Goal: Task Accomplishment & Management: Complete application form

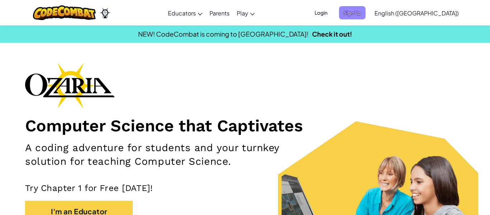
click at [366, 15] on span "Sign Up" at bounding box center [352, 12] width 27 height 13
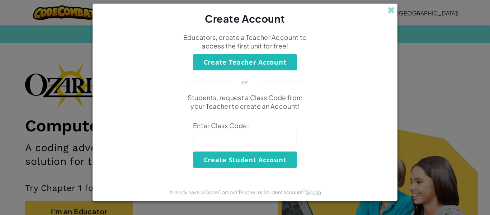
click at [276, 143] on input at bounding box center [245, 139] width 104 height 14
click at [176, 133] on div "Students, request a Class Code from your Teacher to create an Account! Enter Cl…" at bounding box center [245, 130] width 291 height 75
click at [202, 137] on input at bounding box center [245, 139] width 104 height 14
type input "PaperThin Back"
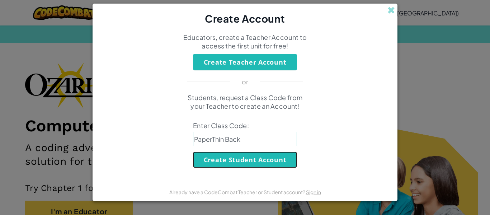
click at [240, 160] on button "Create Student Account" at bounding box center [245, 159] width 104 height 17
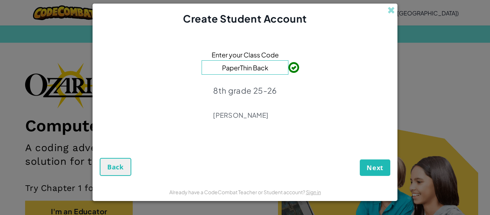
click at [324, 107] on div "Enter your Class Code PaperThin Back 8th grade 25-26 [PERSON_NAME]" at bounding box center [245, 87] width 291 height 108
click at [375, 168] on span "Next" at bounding box center [375, 167] width 17 height 9
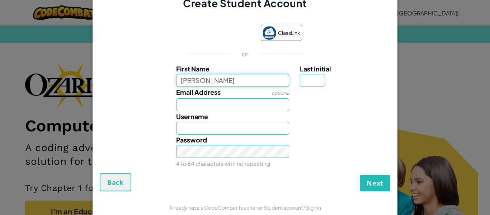
type input "Duncan"
click at [307, 83] on input "Last Initial" at bounding box center [312, 80] width 25 height 13
type input "Duncan"
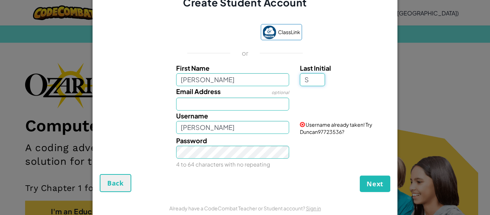
type input "S"
type input "DuncanS"
click at [257, 108] on input "Email Address" at bounding box center [232, 104] width 113 height 13
paste input "[EMAIL_ADDRESS][DOMAIN_NAME]"
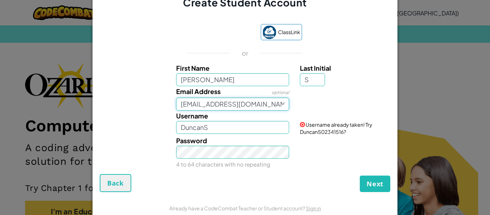
type input "[EMAIL_ADDRESS][DOMAIN_NAME]"
click at [237, 125] on input "DuncanS" at bounding box center [232, 127] width 113 height 13
click at [274, 108] on input "[EMAIL_ADDRESS][DOMAIN_NAME]" at bounding box center [232, 104] width 113 height 13
click at [230, 130] on input "DuncanS" at bounding box center [232, 127] width 113 height 13
click at [226, 131] on input "DuncanS" at bounding box center [232, 127] width 113 height 13
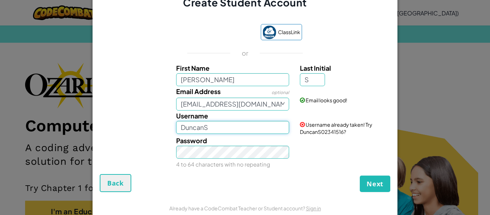
drag, startPoint x: 226, startPoint y: 131, endPoint x: 167, endPoint y: 129, distance: 59.6
click at [167, 129] on div "Username DuncanS Username already taken! Try DuncanS02341516?" at bounding box center [245, 123] width 298 height 25
click at [238, 124] on input "xstevda14" at bounding box center [232, 127] width 113 height 13
type input "xstevda14"
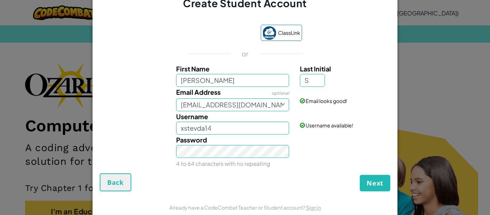
click at [161, 149] on div "Password 4 to 64 characters with no repeating" at bounding box center [245, 152] width 298 height 34
click at [154, 143] on div "Password 4 to 64 characters with no repeating" at bounding box center [245, 152] width 298 height 34
click at [171, 154] on div "Password 4 to 64 characters with no repeating" at bounding box center [233, 152] width 124 height 34
click at [368, 186] on span "Next" at bounding box center [375, 183] width 17 height 9
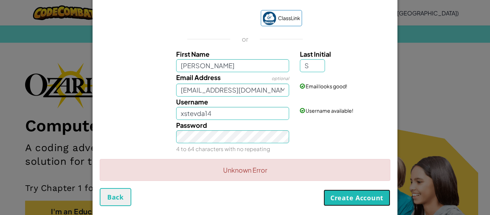
click at [339, 196] on button "Create Account" at bounding box center [357, 198] width 67 height 17
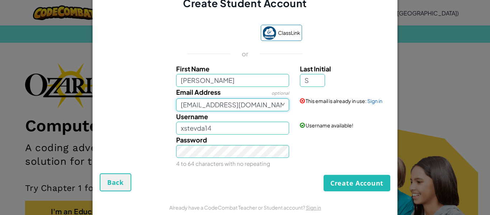
click at [269, 104] on input "[EMAIL_ADDRESS][DOMAIN_NAME]" at bounding box center [232, 104] width 113 height 13
click at [265, 107] on input "[EMAIL_ADDRESS][DOMAIN_NAME]" at bounding box center [232, 104] width 113 height 13
click at [155, 125] on div "Username xstevda14 Username available!" at bounding box center [245, 122] width 298 height 23
click at [438, 63] on div "Create Student Account ClassLink or First Name Duncan Last Initial S Email Addr…" at bounding box center [245, 107] width 490 height 215
click at [206, 104] on input "[EMAIL_ADDRESS][DOMAIN_NAME]" at bounding box center [232, 104] width 113 height 13
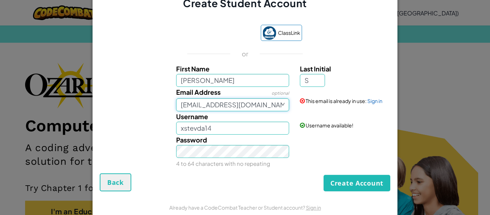
type input "xstevda1@baystudent.org"
click at [305, 156] on div "Password 4 to 64 characters with no repeating" at bounding box center [245, 152] width 298 height 34
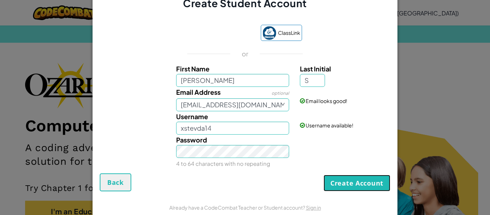
click at [358, 181] on button "Create Account" at bounding box center [357, 183] width 67 height 17
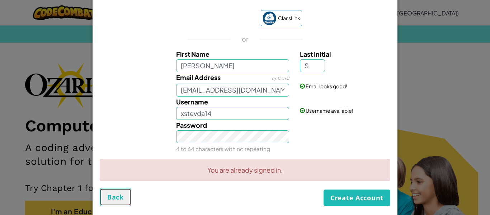
click at [116, 191] on button "Back" at bounding box center [116, 197] width 32 height 18
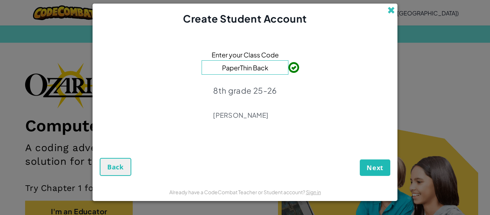
click at [392, 13] on span at bounding box center [392, 10] width 8 height 8
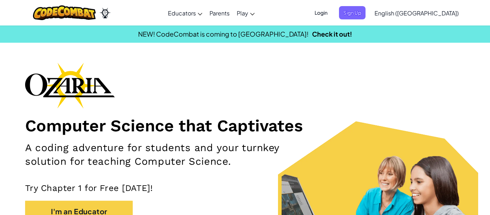
click at [332, 15] on span "Login" at bounding box center [322, 12] width 22 height 13
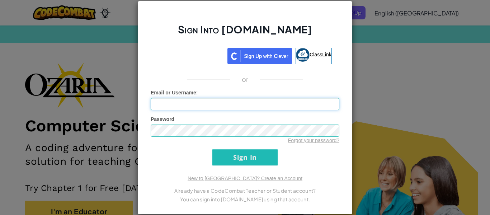
click at [202, 99] on input "Email or Username :" at bounding box center [245, 104] width 189 height 12
click at [244, 159] on input "Sign In" at bounding box center [245, 157] width 65 height 16
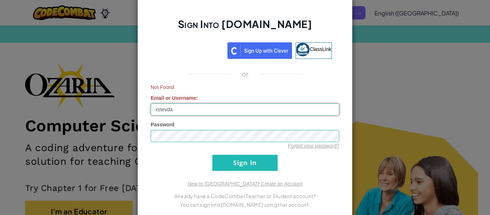
click at [189, 108] on input "xstevda" at bounding box center [245, 109] width 189 height 12
click at [259, 161] on input "Sign In" at bounding box center [245, 163] width 65 height 16
click at [210, 109] on input "xstevda" at bounding box center [245, 109] width 189 height 12
click at [179, 112] on input "xstevda" at bounding box center [245, 109] width 189 height 12
type input "xstevda14"
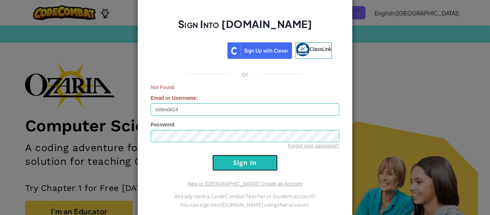
click at [246, 163] on input "Sign In" at bounding box center [245, 163] width 65 height 16
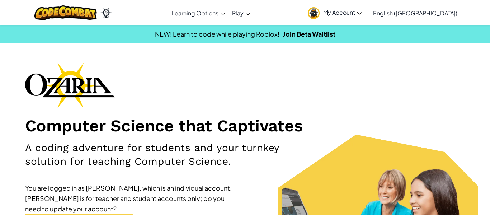
click at [362, 12] on span "My Account" at bounding box center [342, 13] width 38 height 8
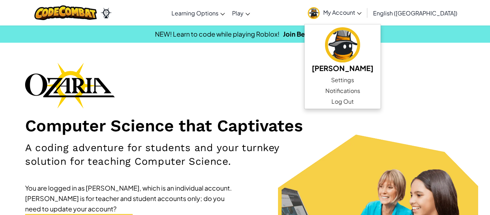
click at [431, 94] on div "Computer Science that Captivates A coding adventure for students and your turnk…" at bounding box center [245, 166] width 440 height 209
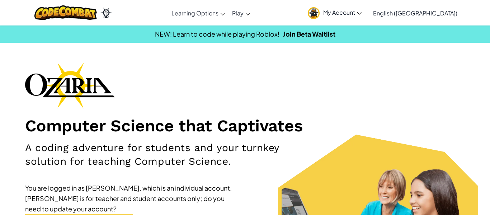
click at [362, 12] on span "My Account" at bounding box center [342, 13] width 38 height 8
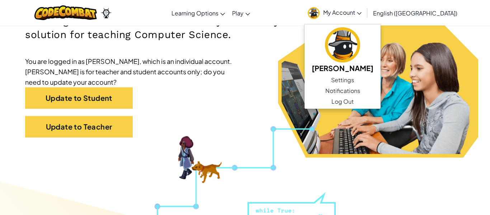
scroll to position [121, 0]
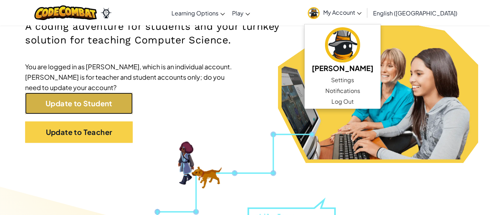
click at [93, 98] on link "Update to Student" at bounding box center [79, 104] width 108 height 22
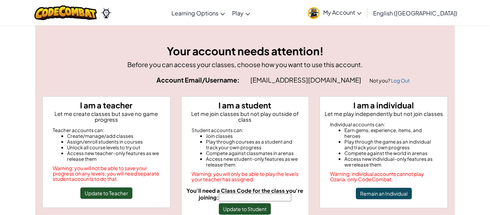
click at [232, 193] on input "You'll need a Class Code for the class you're joining:" at bounding box center [255, 197] width 73 height 8
type input "PaperThinBack"
click at [265, 204] on button "Update to Student" at bounding box center [245, 208] width 52 height 11
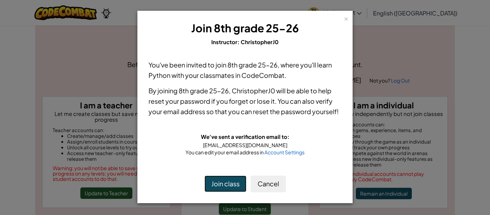
click at [233, 183] on button "Join class" at bounding box center [226, 184] width 42 height 17
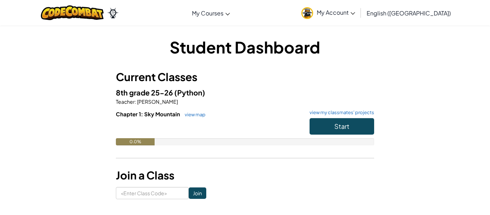
drag, startPoint x: 136, startPoint y: 101, endPoint x: 190, endPoint y: 101, distance: 53.8
click at [190, 101] on p "Teacher : [PERSON_NAME]" at bounding box center [245, 101] width 258 height 7
click at [291, 76] on h3 "Current Classes" at bounding box center [245, 77] width 258 height 16
click at [359, 18] on link "My Account" at bounding box center [328, 12] width 61 height 23
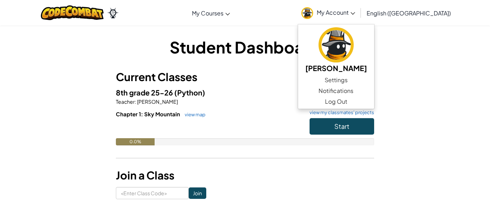
click at [407, 53] on div "Student Dashboard Current Classes 8th grade 25-26 (Python) Teacher : [PERSON_NA…" at bounding box center [245, 117] width 420 height 163
